Goal: Find specific page/section: Find specific page/section

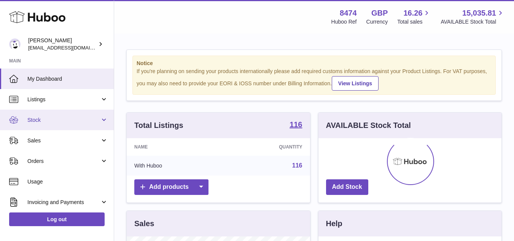
scroll to position [119, 183]
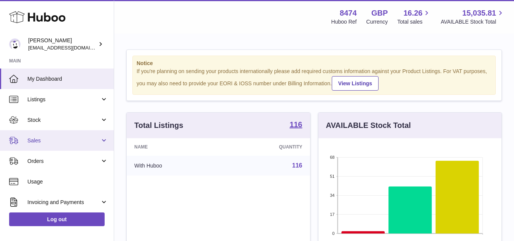
click at [34, 139] on span "Sales" at bounding box center [63, 140] width 73 height 7
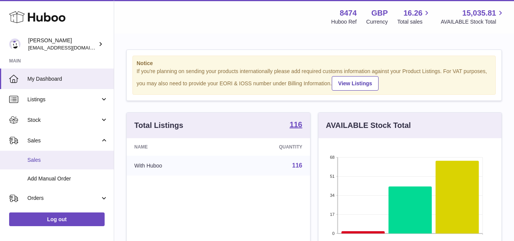
click at [46, 158] on span "Sales" at bounding box center [67, 159] width 81 height 7
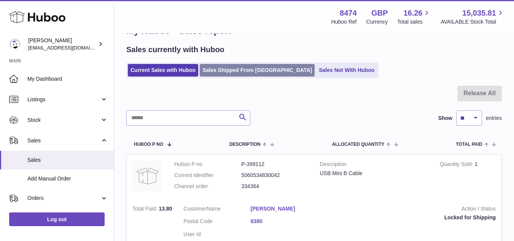
scroll to position [38, 0]
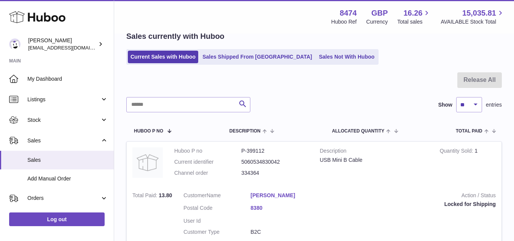
click at [370, 101] on div "Search Show ** ** ** *** entries" at bounding box center [314, 104] width 376 height 15
click at [255, 172] on dd "334364" at bounding box center [274, 172] width 67 height 7
copy dd "334364"
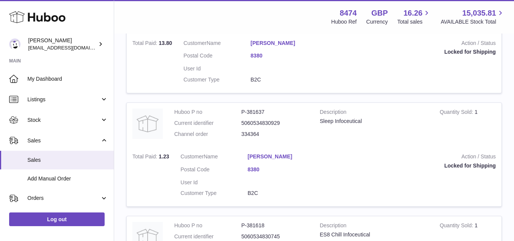
scroll to position [0, 0]
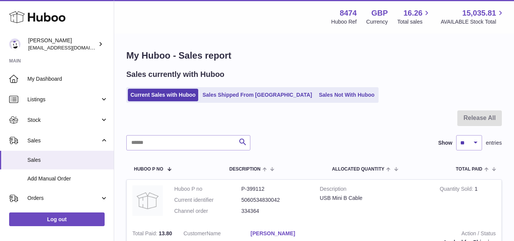
click at [330, 201] on div "USB Mini B Cable" at bounding box center [374, 198] width 109 height 7
copy tr "USB Mini B Cable"
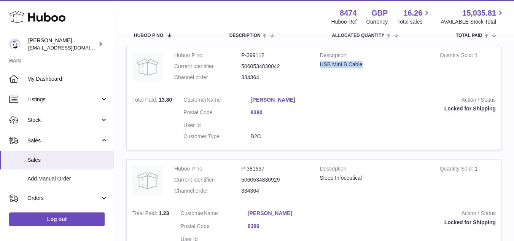
scroll to position [152, 0]
